Goal: Task Accomplishment & Management: Use online tool/utility

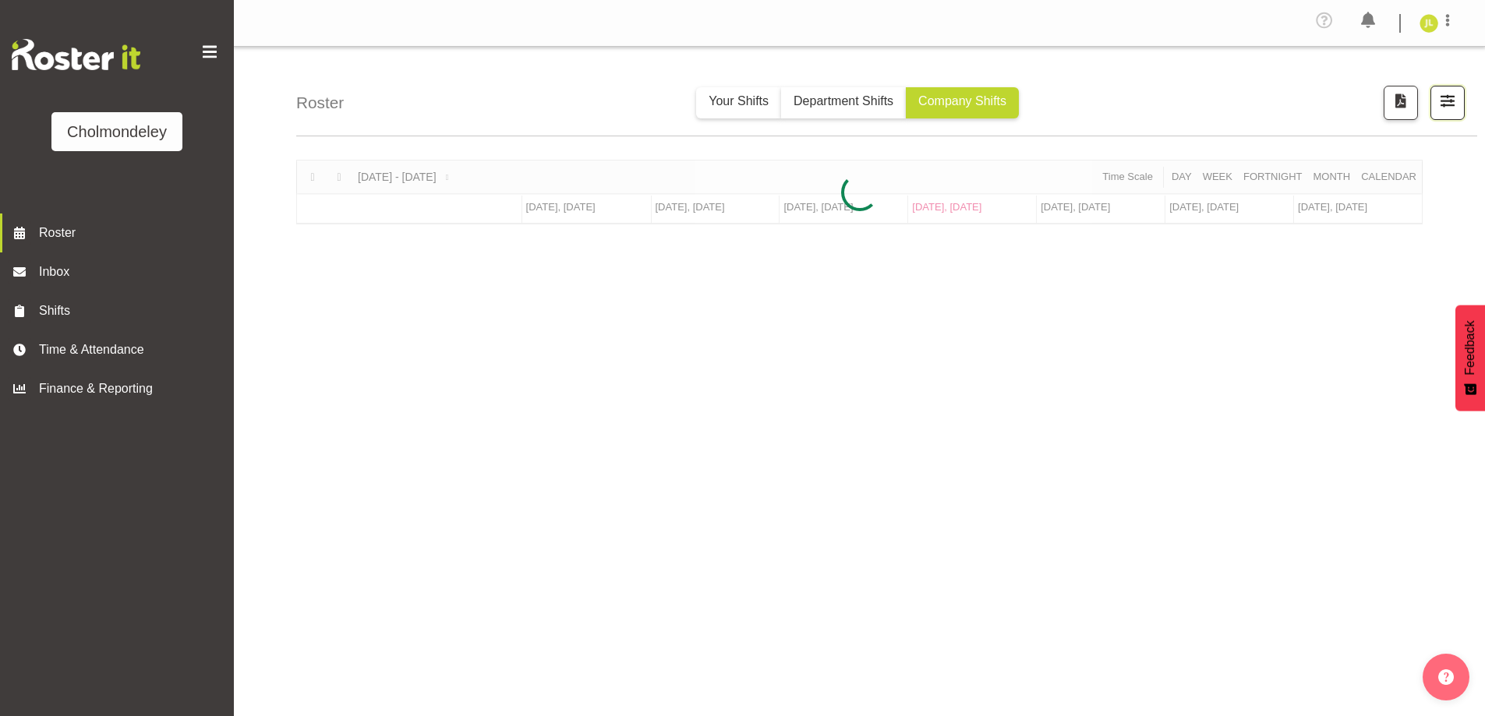
drag, startPoint x: 0, startPoint y: 0, endPoint x: 1453, endPoint y: 94, distance: 1456.5
click at [1453, 94] on span "button" at bounding box center [1447, 100] width 20 height 20
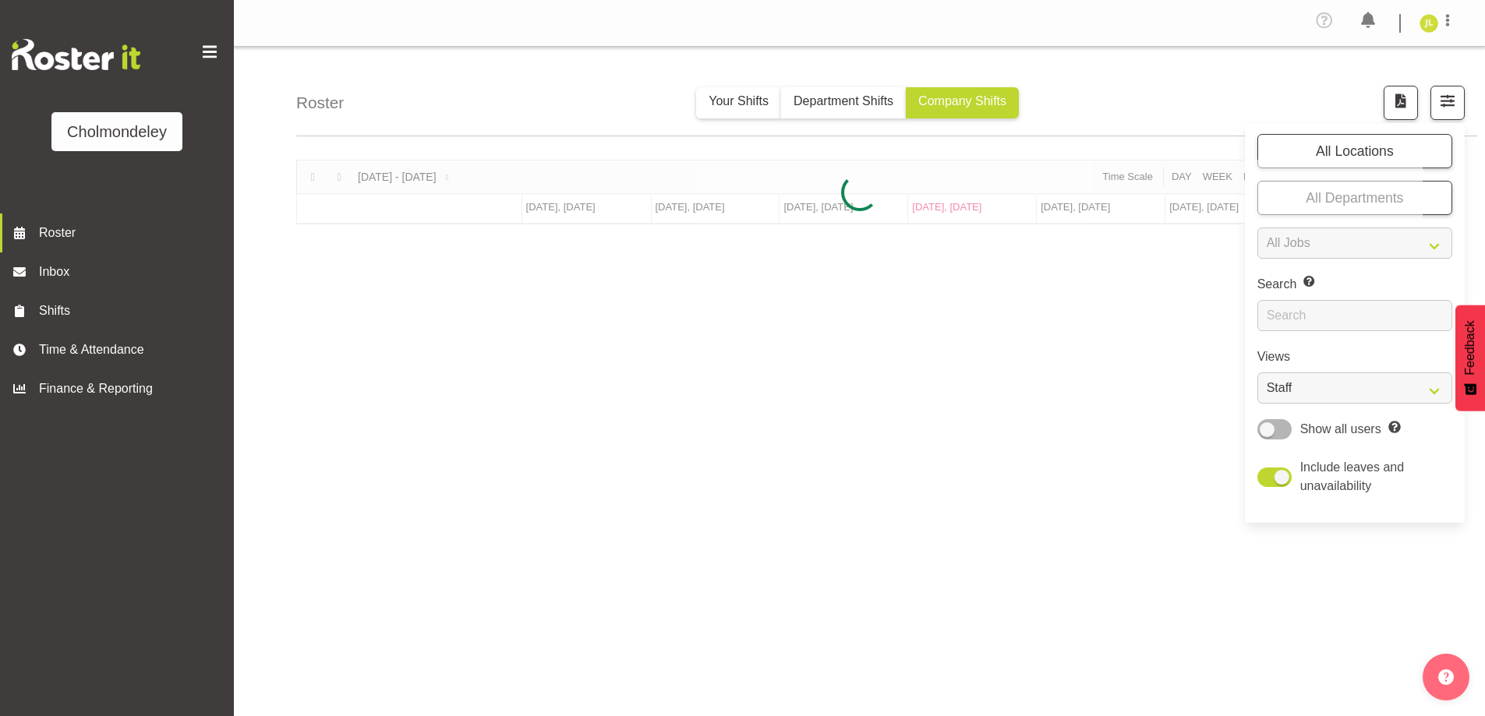
click at [1343, 224] on div at bounding box center [859, 192] width 1126 height 65
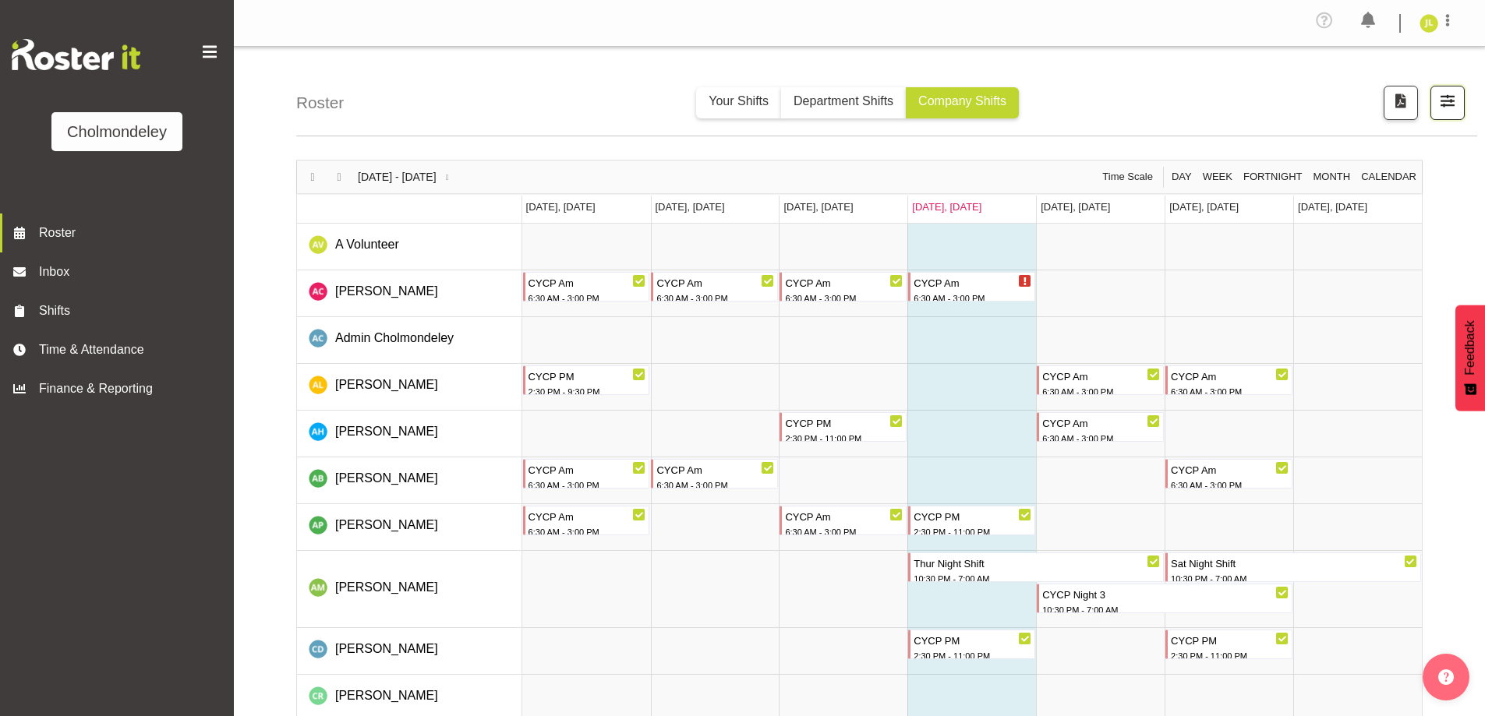
click at [1432, 99] on button "button" at bounding box center [1447, 103] width 34 height 34
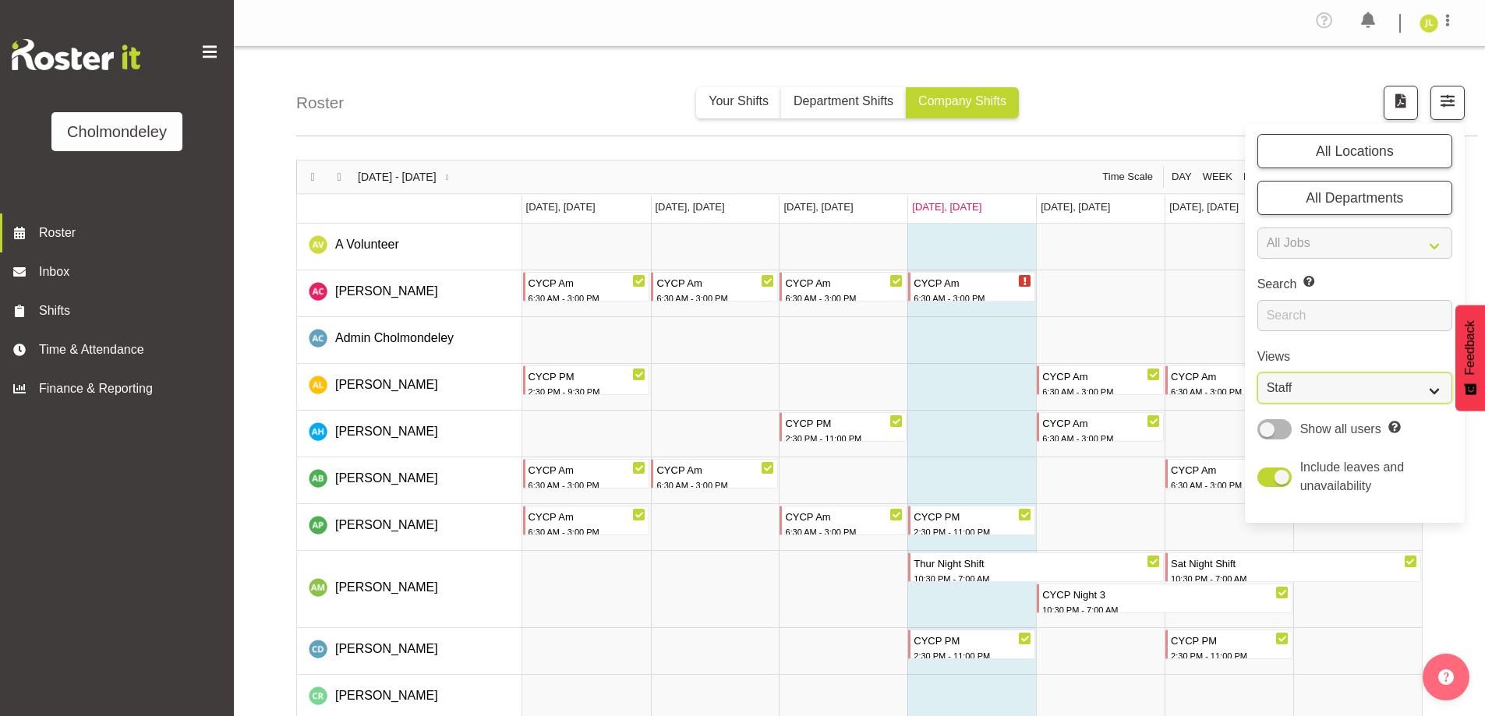
click at [1368, 382] on select "Staff Role Shift - Horizontal Shift - Vertical Staff - Location" at bounding box center [1354, 388] width 195 height 31
select select "shift"
click at [1257, 373] on select "Staff Role Shift - Horizontal Shift - Vertical Staff - Location" at bounding box center [1354, 388] width 195 height 31
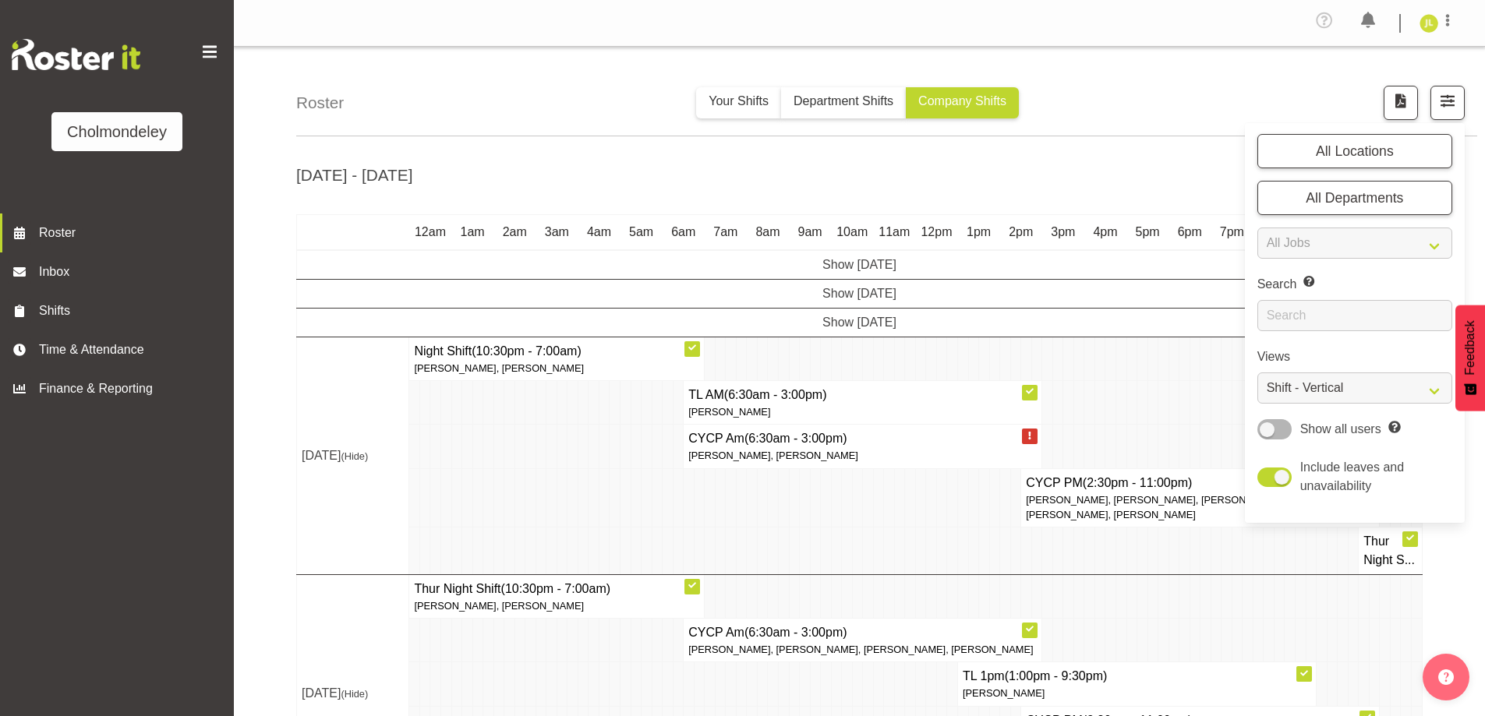
click at [1298, 618] on td at bounding box center [1300, 596] width 11 height 44
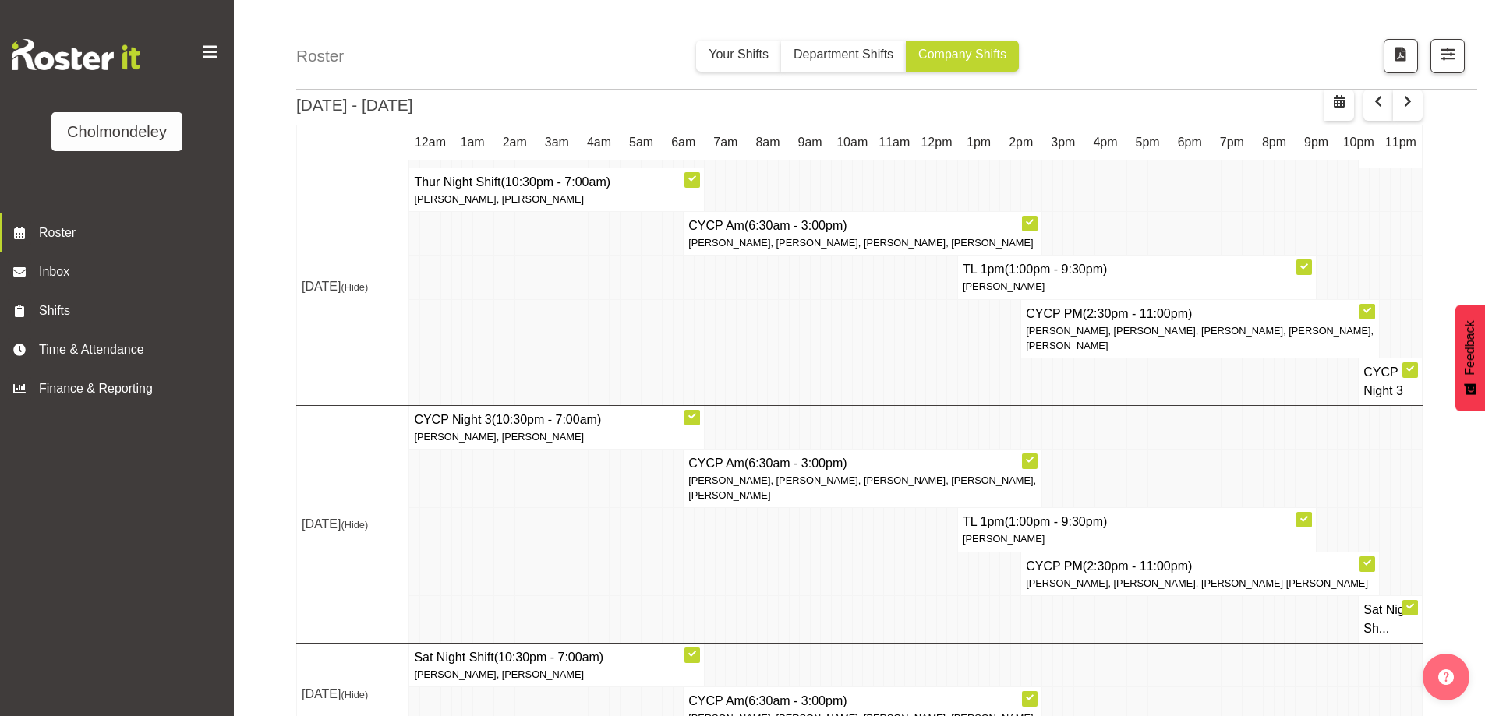
scroll to position [251, 0]
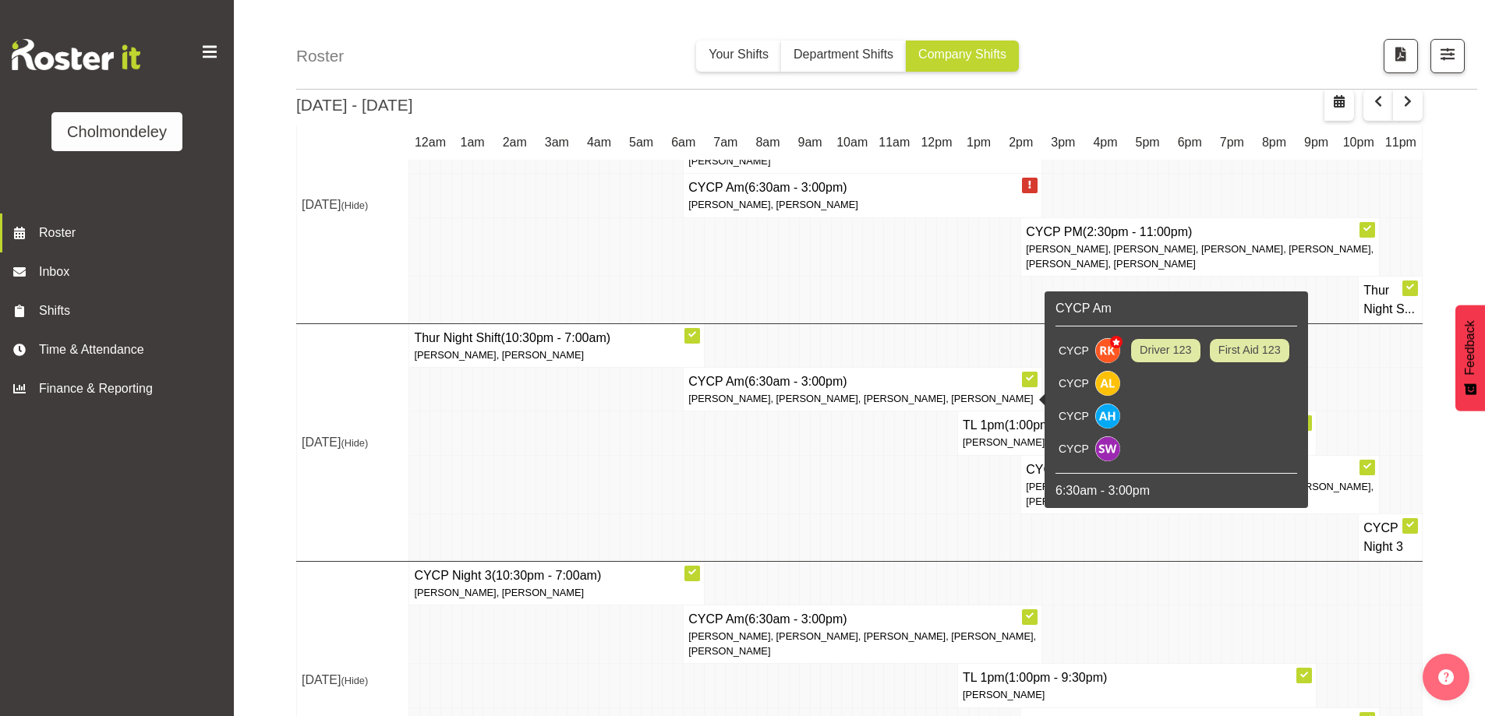
click at [835, 561] on td at bounding box center [836, 538] width 11 height 48
